Goal: Information Seeking & Learning: Learn about a topic

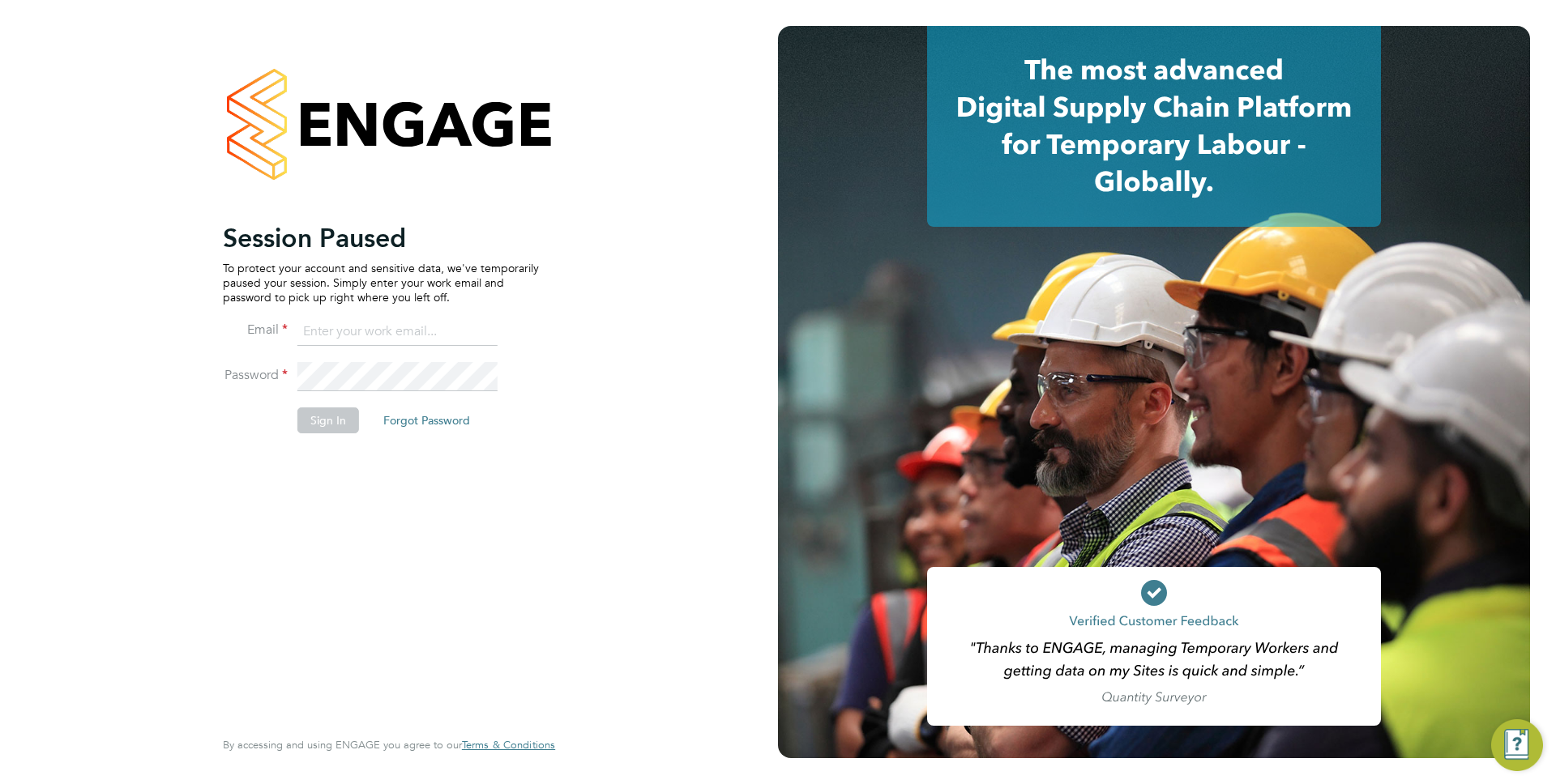
click at [421, 304] on p "To protect your account and sensitive data, we've temporarily paused your sessi…" at bounding box center [381, 283] width 316 height 44
click at [396, 332] on input at bounding box center [397, 332] width 200 height 29
type input "[PERSON_NAME][EMAIL_ADDRESS][PERSON_NAME][DOMAIN_NAME]"
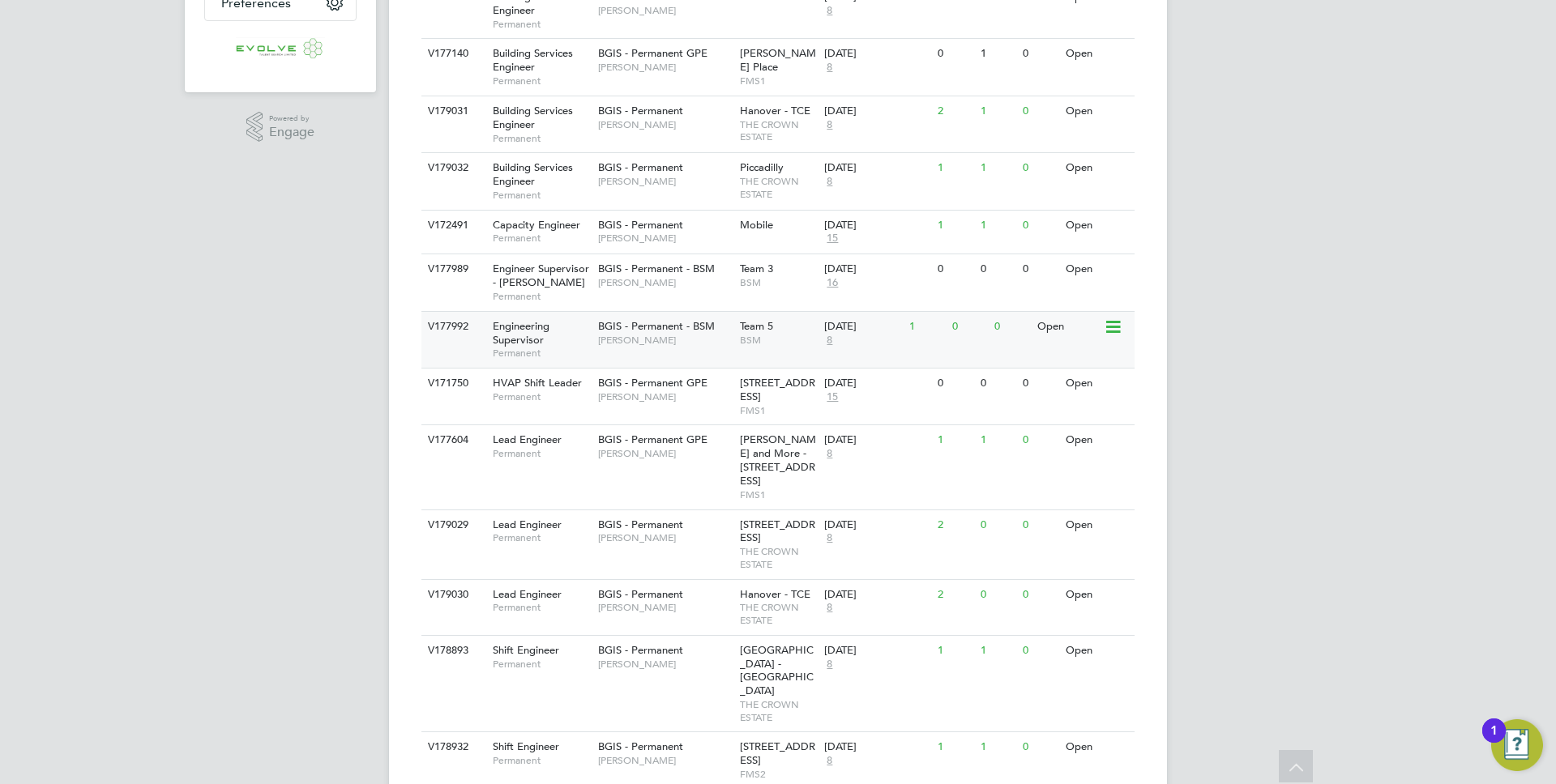
scroll to position [479, 0]
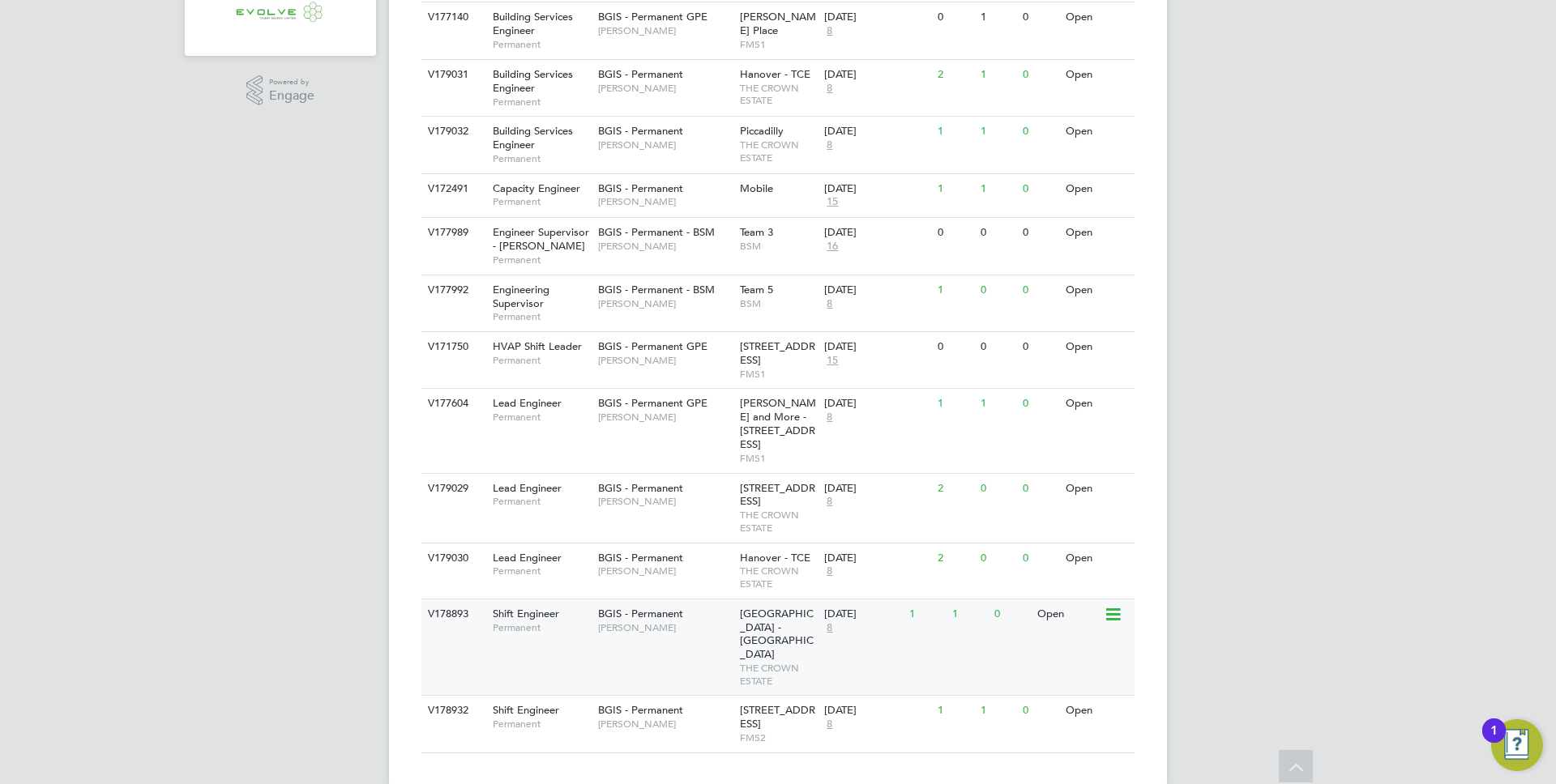
click at [749, 619] on span "Regent Street - Crown Estate" at bounding box center [776, 635] width 74 height 56
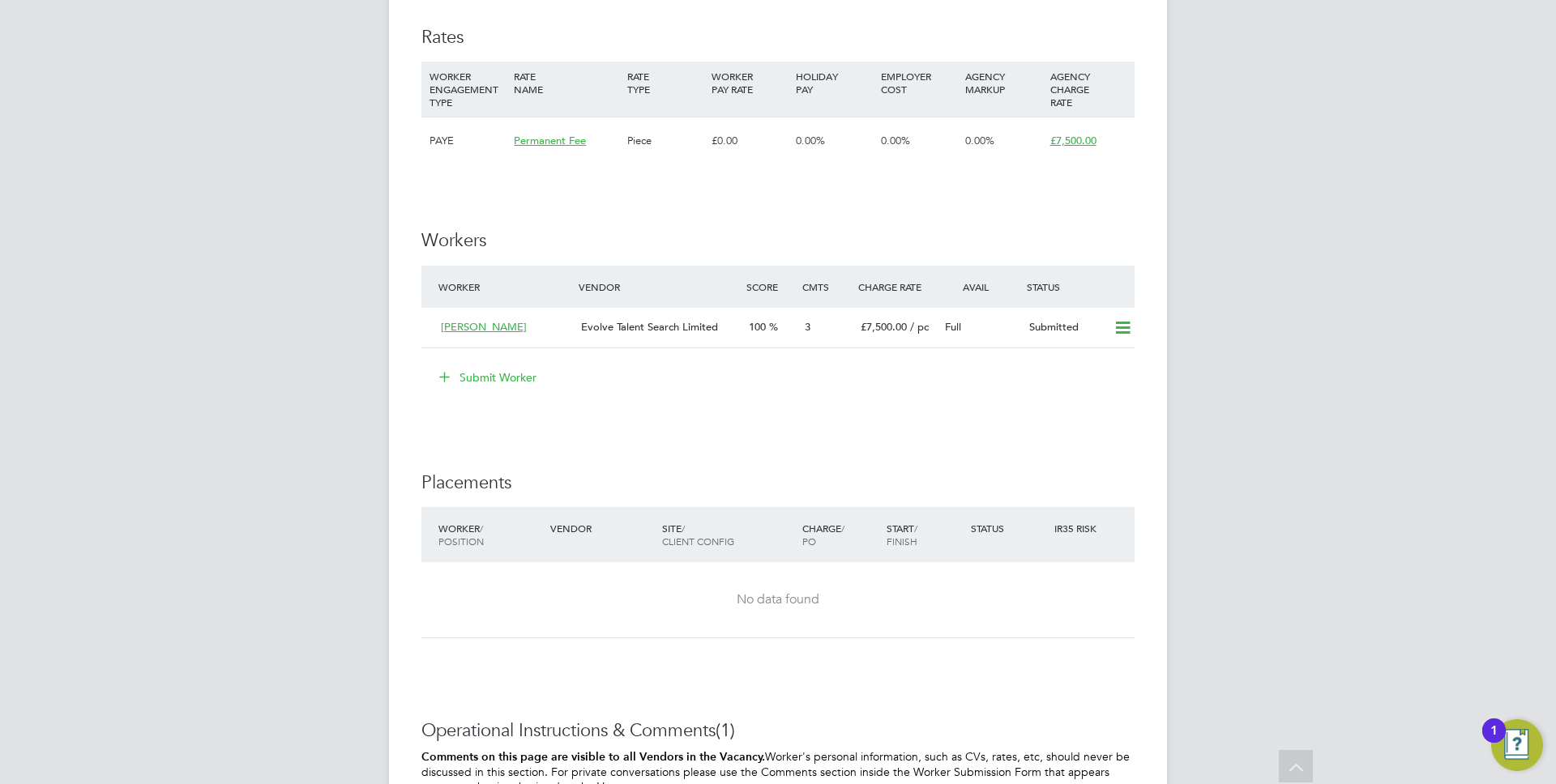
scroll to position [2385, 0]
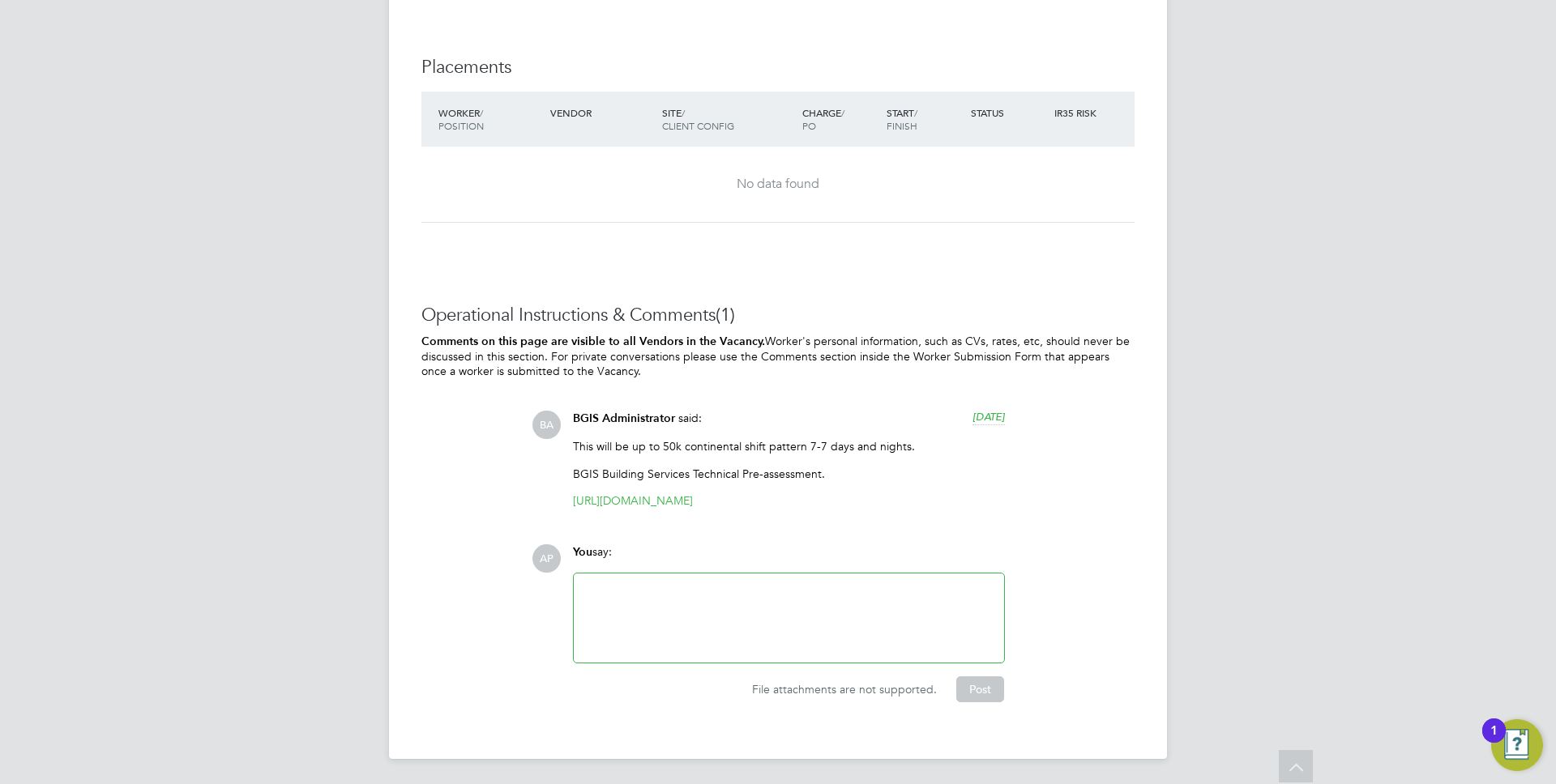
click at [754, 439] on p "This will be up to 50k continental shift pattern 7-7 days and nights." at bounding box center [789, 446] width 432 height 15
click at [881, 450] on p "This will be up to 50k continental shift pattern 7-7 days and nights." at bounding box center [789, 446] width 432 height 15
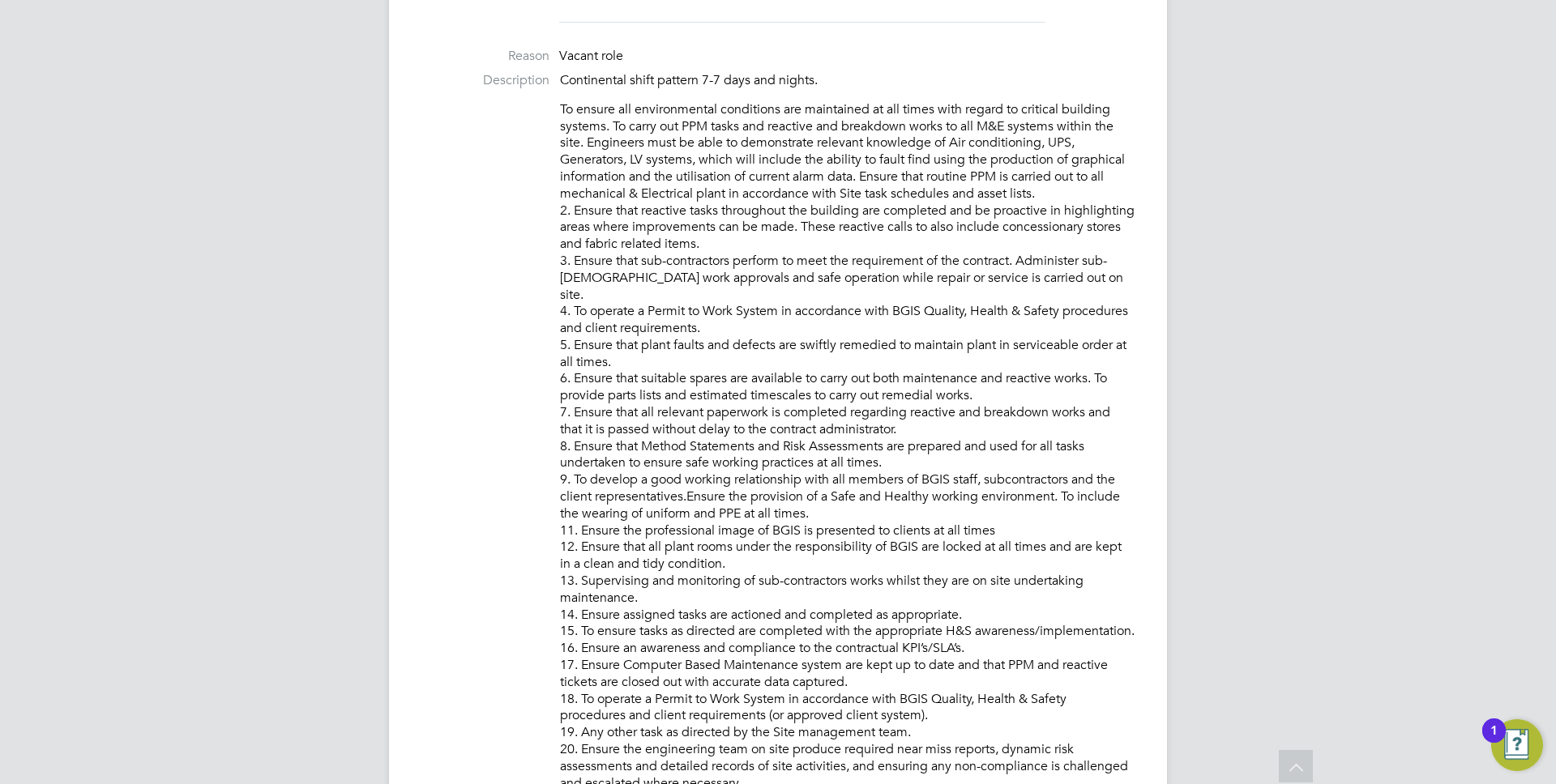
scroll to position [836, 0]
